Goal: Task Accomplishment & Management: Complete application form

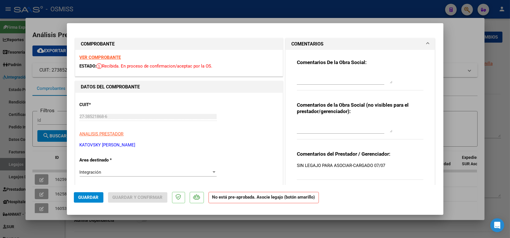
scroll to position [134, 0]
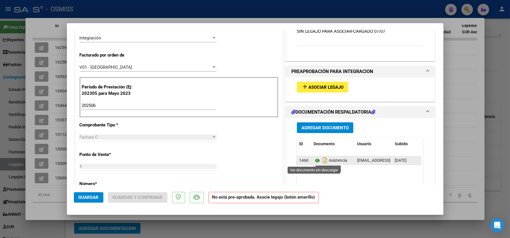
click at [314, 162] on icon at bounding box center [317, 160] width 8 height 7
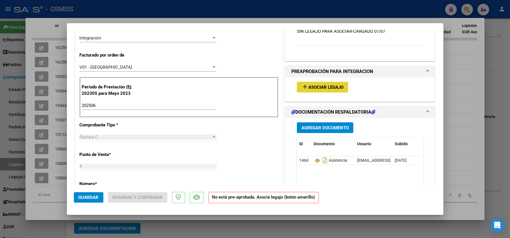
click at [311, 87] on span "Asociar Legajo" at bounding box center [325, 87] width 35 height 5
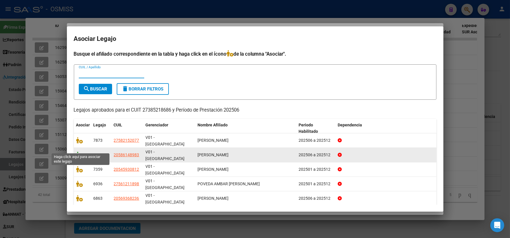
click at [77, 151] on icon at bounding box center [79, 154] width 7 height 6
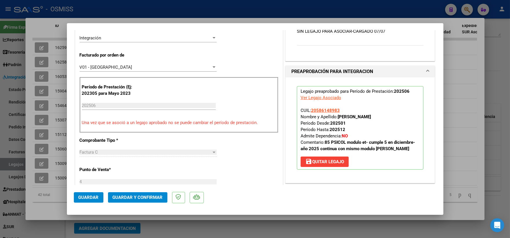
click at [85, 199] on span "Guardar" at bounding box center [88, 197] width 20 height 5
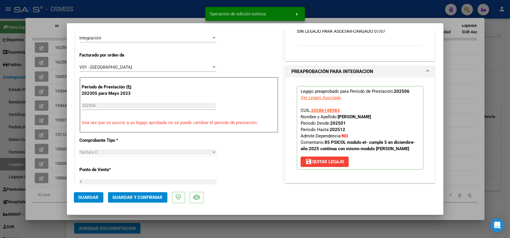
drag, startPoint x: 454, startPoint y: 98, endPoint x: 460, endPoint y: 96, distance: 6.4
click at [454, 97] on div at bounding box center [255, 119] width 510 height 238
type input "$ 0,00"
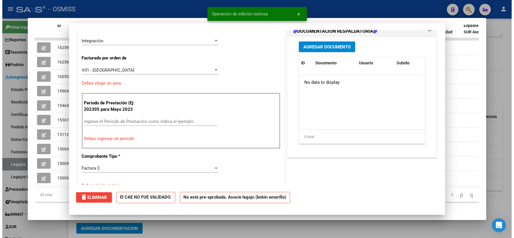
scroll to position [0, 0]
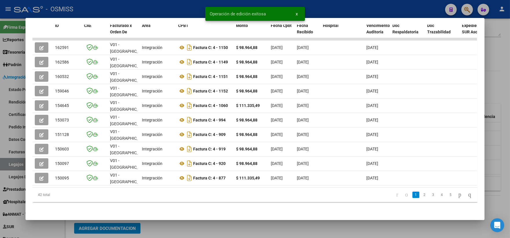
click at [497, 82] on div at bounding box center [255, 119] width 510 height 238
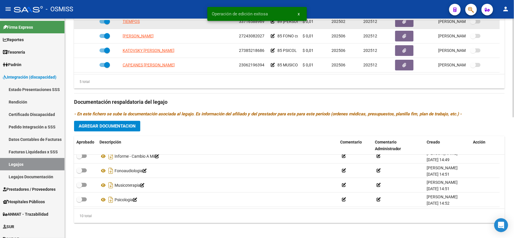
scroll to position [267, 0]
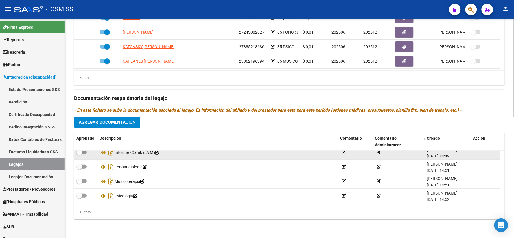
click at [379, 152] on icon at bounding box center [379, 152] width 4 height 4
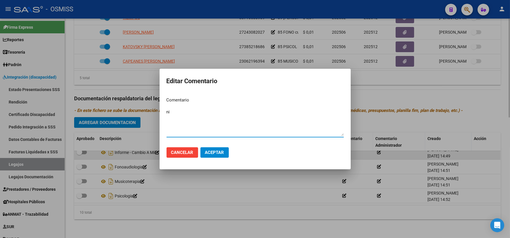
type textarea "n"
type textarea "NO SUBIR A LA SSS - MII"
click at [219, 152] on span "Aceptar" at bounding box center [214, 152] width 19 height 5
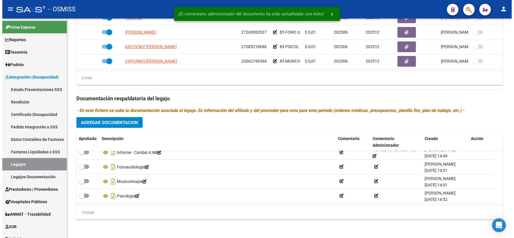
scroll to position [87, 0]
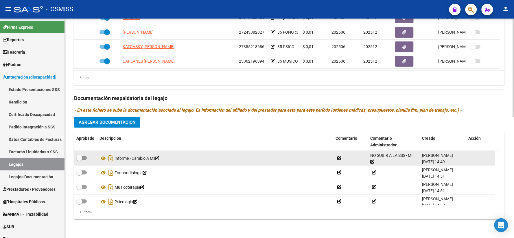
click at [261, 158] on div "Informe - Cambio A Mii" at bounding box center [216, 157] width 232 height 9
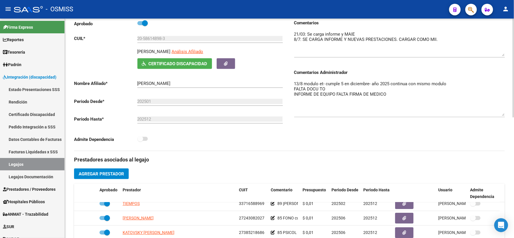
scroll to position [0, 0]
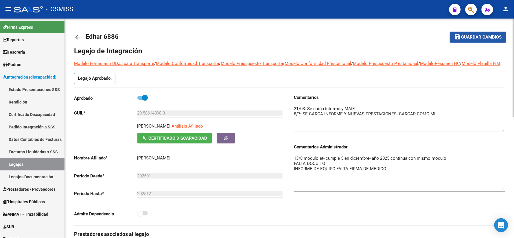
click at [473, 38] on span "Guardar cambios" at bounding box center [482, 37] width 41 height 5
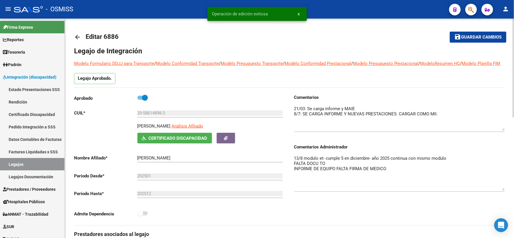
click at [239, 46] on mat-toolbar-row "arrow_back Editar 6886" at bounding box center [242, 37] width 336 height 19
